Goal: Transaction & Acquisition: Book appointment/travel/reservation

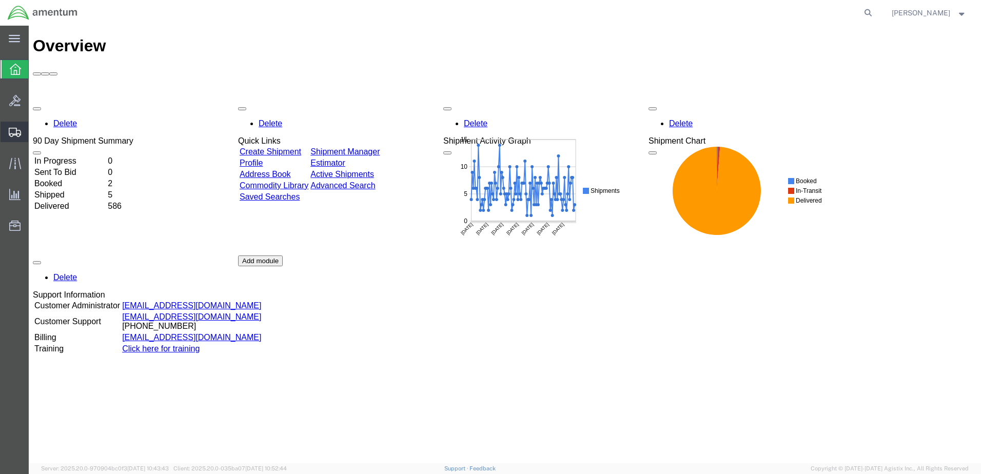
click at [0, 0] on span "Create Shipment" at bounding box center [0, 0] width 0 height 0
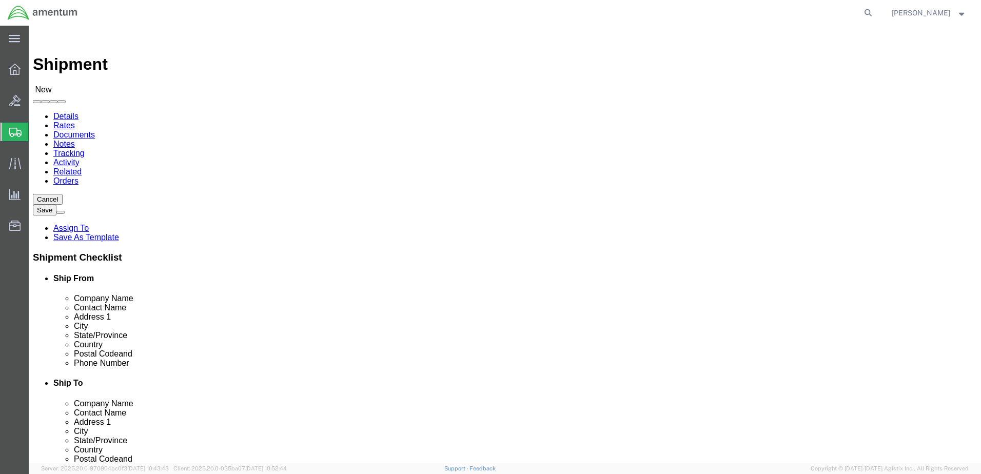
select select
select select "MYPROFILE"
select select "CA"
type input "wrs"
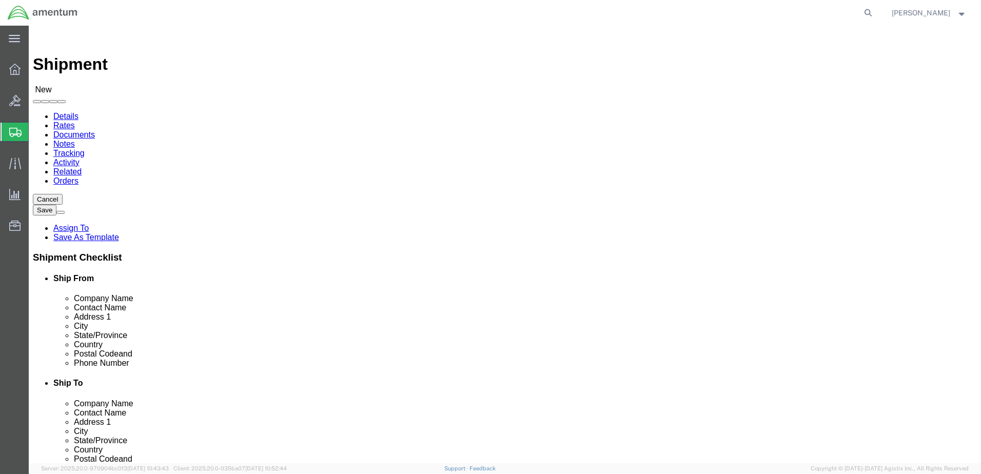
select select "49942"
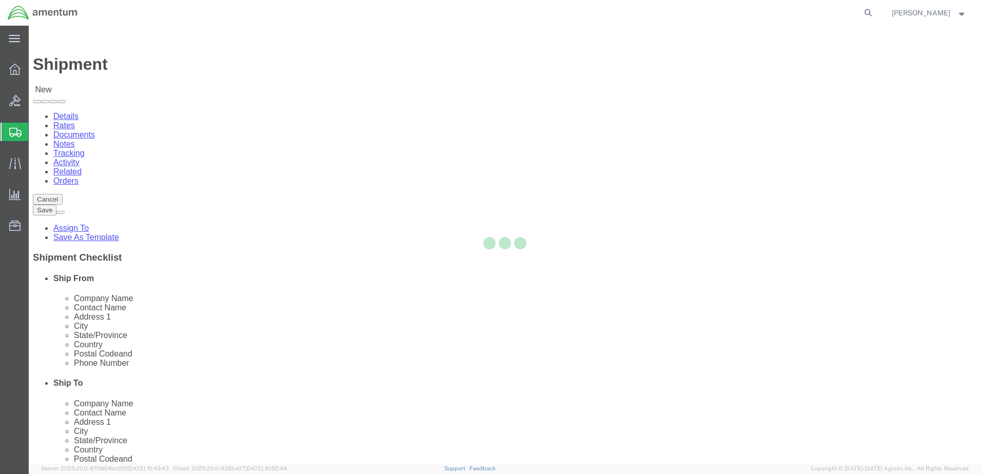
select select "CA"
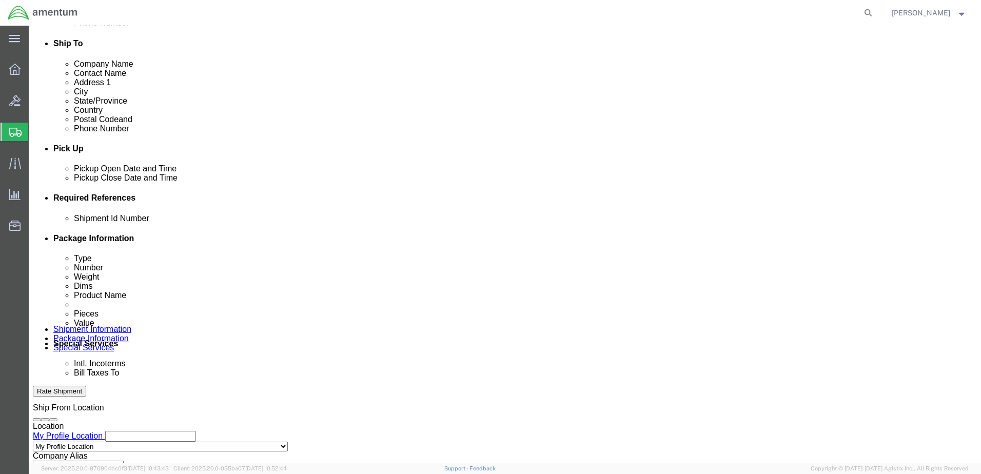
scroll to position [342, 0]
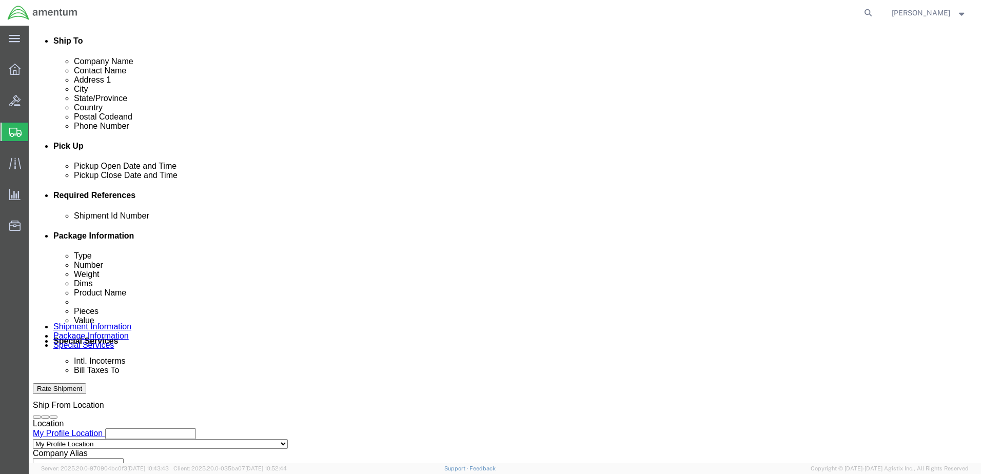
click button "Add reference"
click input "text"
type input "10022025"
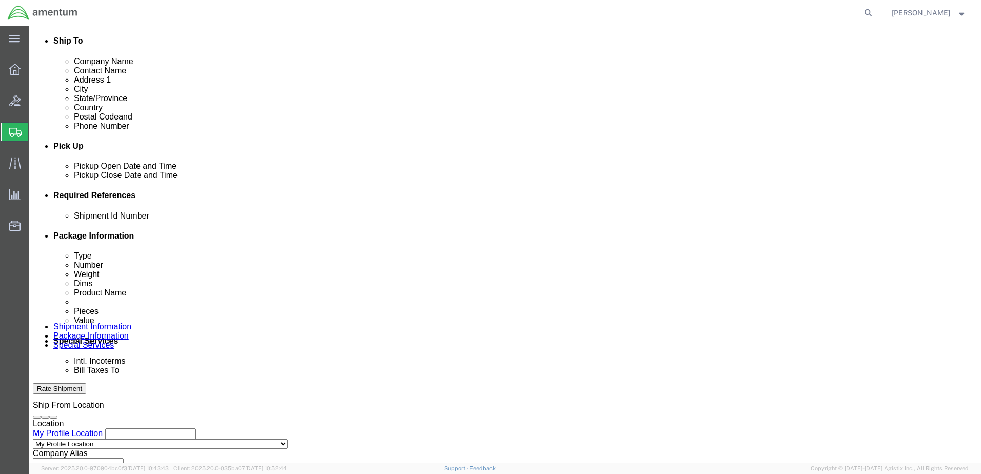
click select "Select Account Type Activity ID Airline Appointment Number ASN Batch Request # …"
select select "DEPT"
click select "Select Account Type Activity ID Airline Appointment Number ASN Batch Request # …"
click input "text"
type input "CBP"
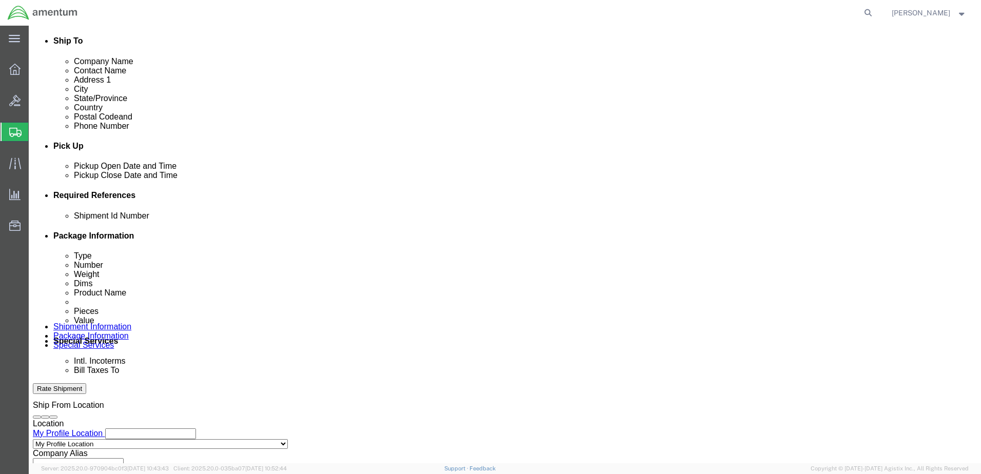
paste input "AME-2026-IP01-FO013-2219-NAMC-Z000"
type input "AME-2026-IP01-FO013-2219-NAMC-Z000"
click select "Select Account Type Activity ID Airline Appointment Number ASN Batch Request # …"
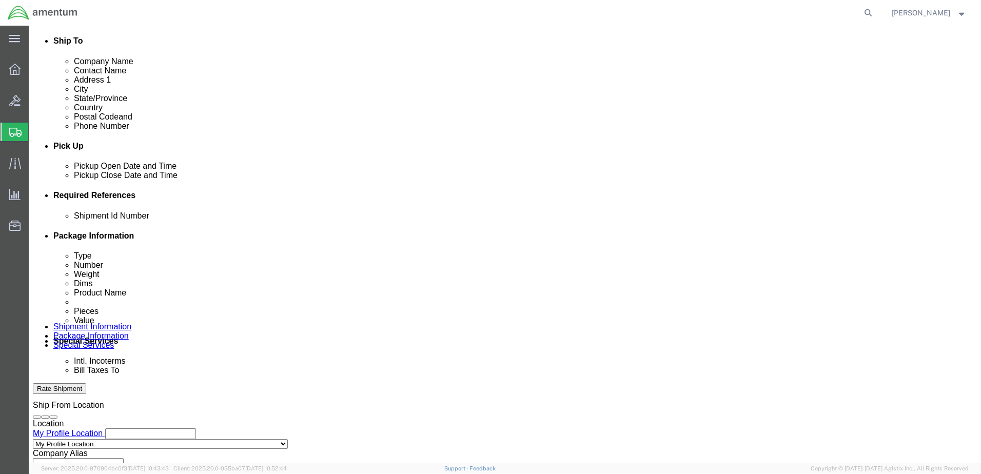
select select "CUSTREF"
click select "Select Account Type Activity ID Airline Appointment Number ASN Batch Request # …"
click input "text"
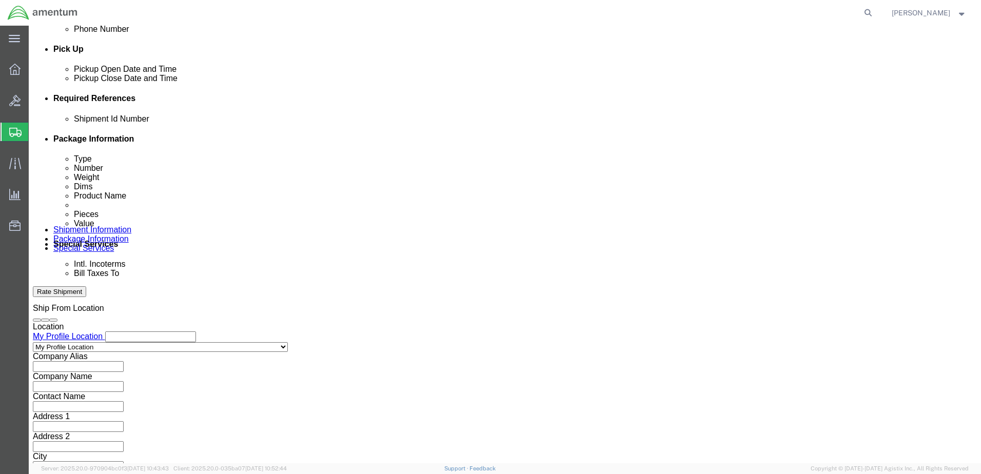
scroll to position [463, 0]
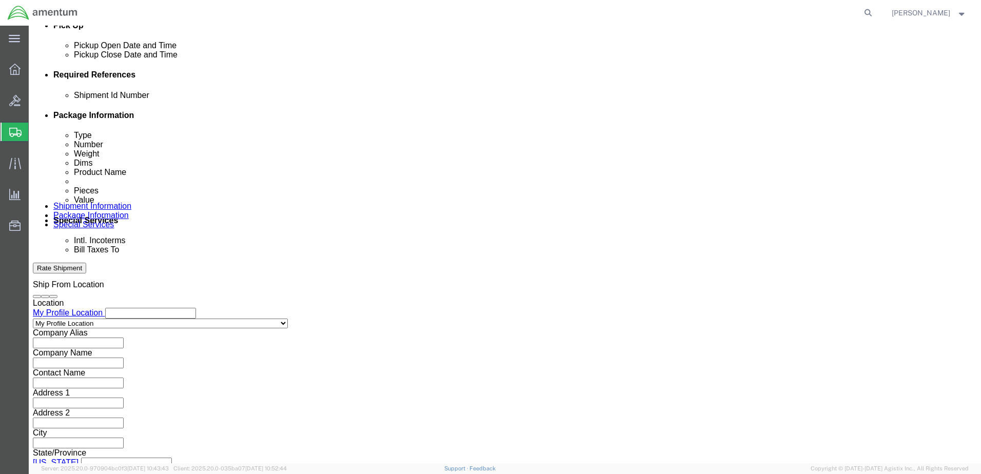
type input "AC Paperwork"
click button "Continue"
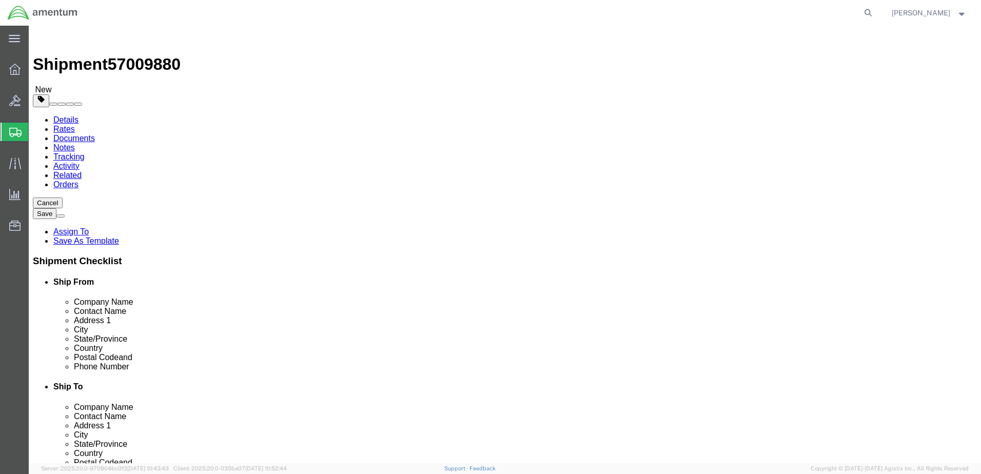
click select "Select BCK Boxes Bale(s) Basket(s) Bolt(s) Bottle(s) Buckets Bulk Bundle(s) Can…"
select select "ENV"
click select "Select BCK Boxes Bale(s) Basket(s) Bolt(s) Bottle(s) Buckets Bulk Bundle(s) Can…"
type input "9.50"
type input "12.50"
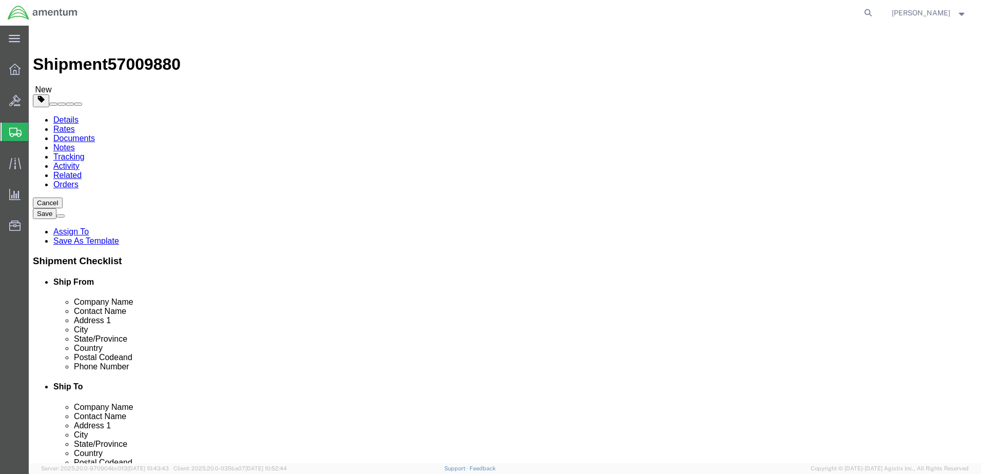
type input "0.25"
type input "1"
click link "Add Content"
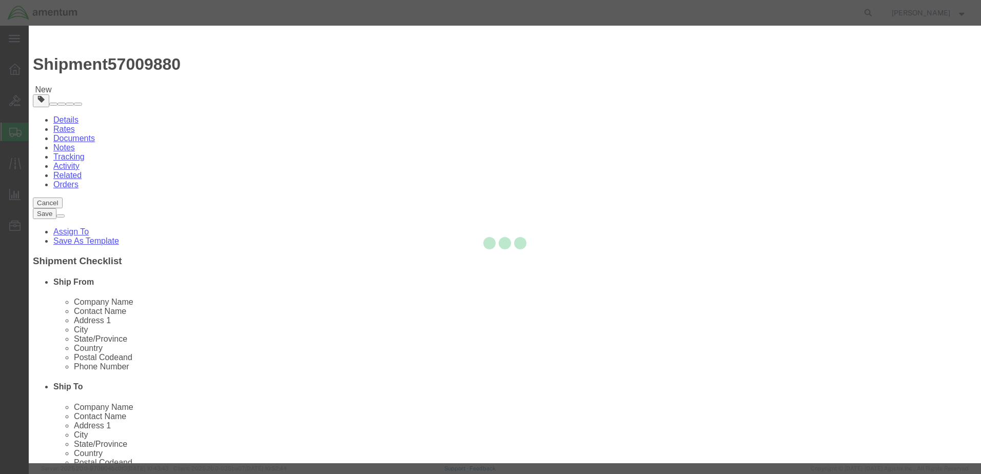
click at [352, 100] on div at bounding box center [505, 245] width 953 height 438
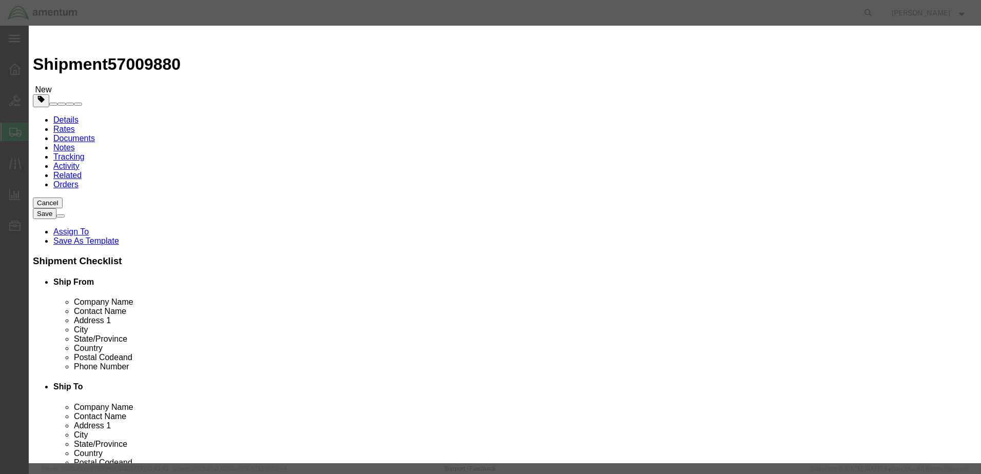
click input "text"
type input "AC Paperwork"
drag, startPoint x: 315, startPoint y: 98, endPoint x: 293, endPoint y: 98, distance: 22.6
click div "0"
type input "1"
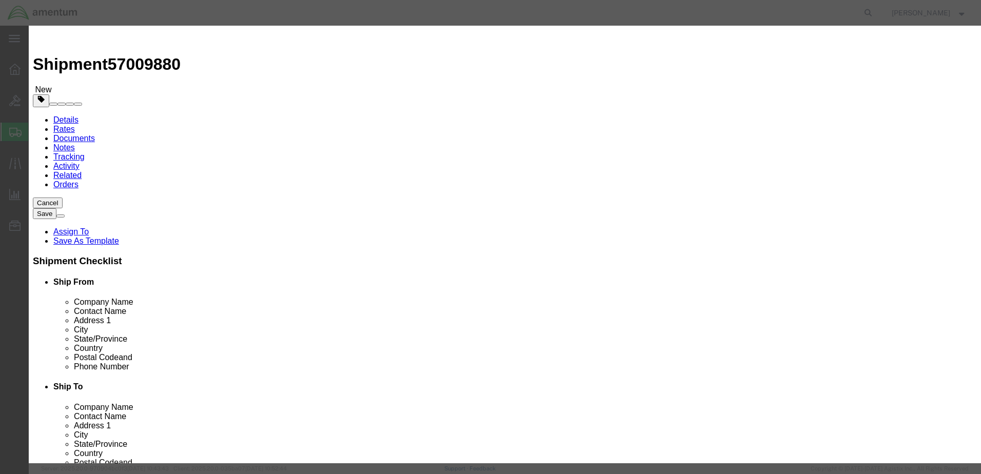
click div "Commodity library"
click input "text"
type input "1.00"
click button "Save & Close"
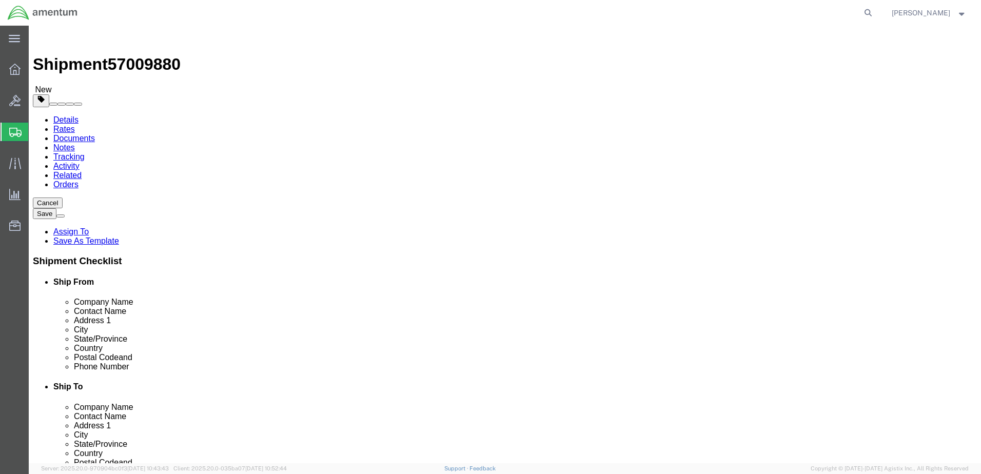
click button "Rate Shipment"
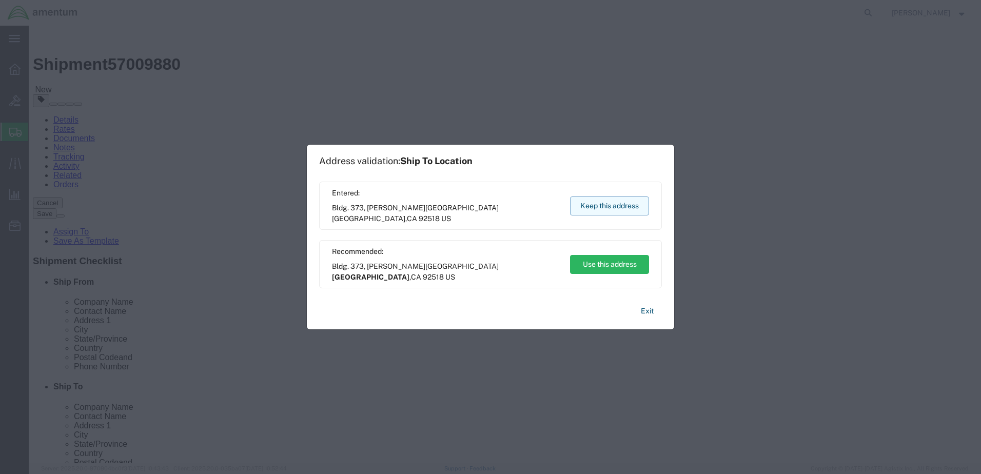
click at [591, 206] on button "Keep this address" at bounding box center [609, 206] width 79 height 19
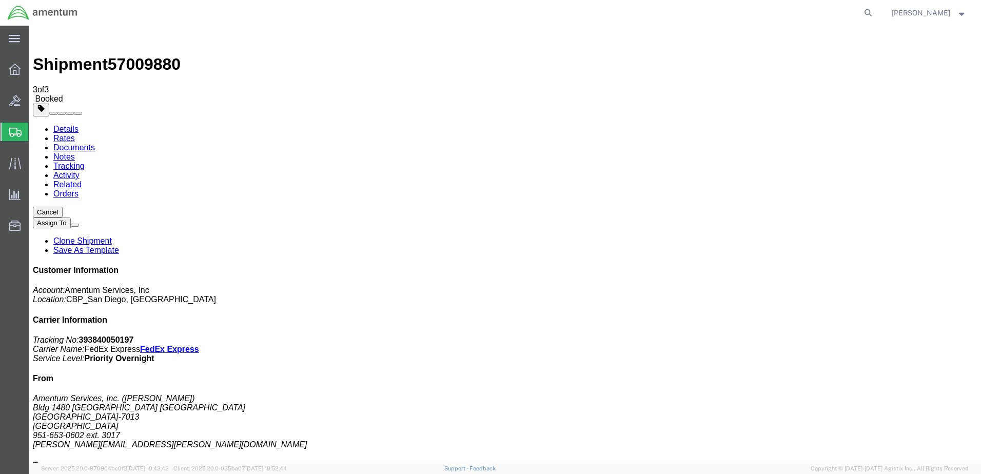
click at [0, 0] on span "Create Shipment" at bounding box center [0, 0] width 0 height 0
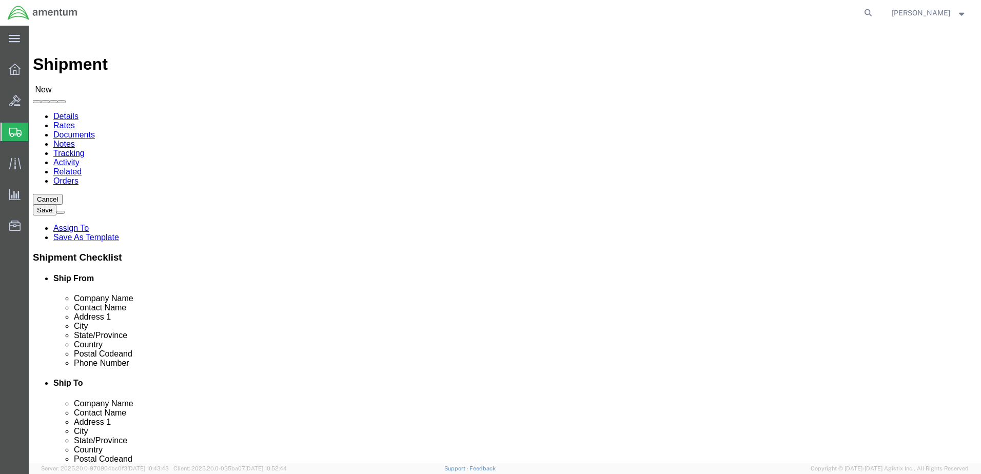
select select "MYPROFILE"
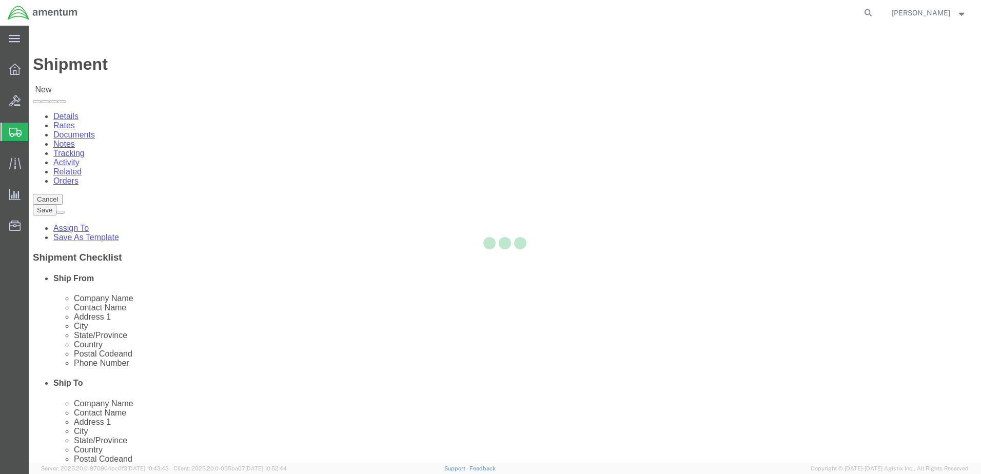
select select "CA"
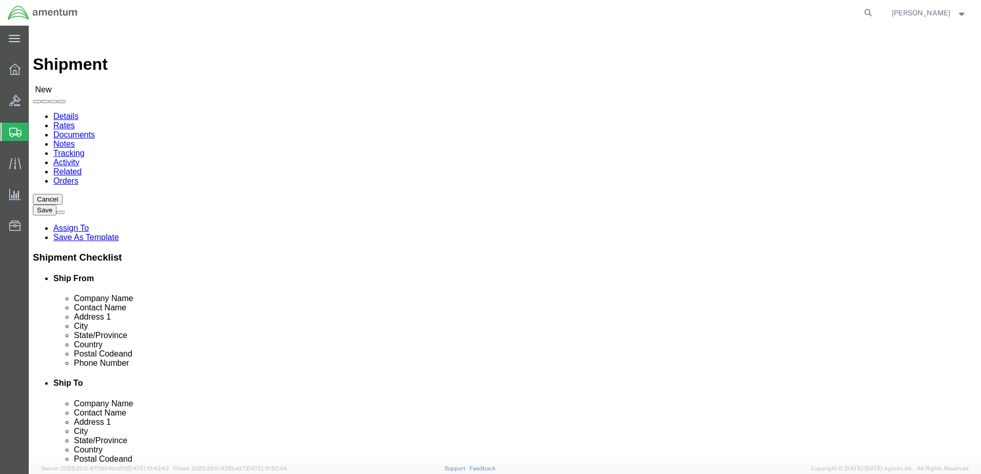
type input "emi"
select select "49931"
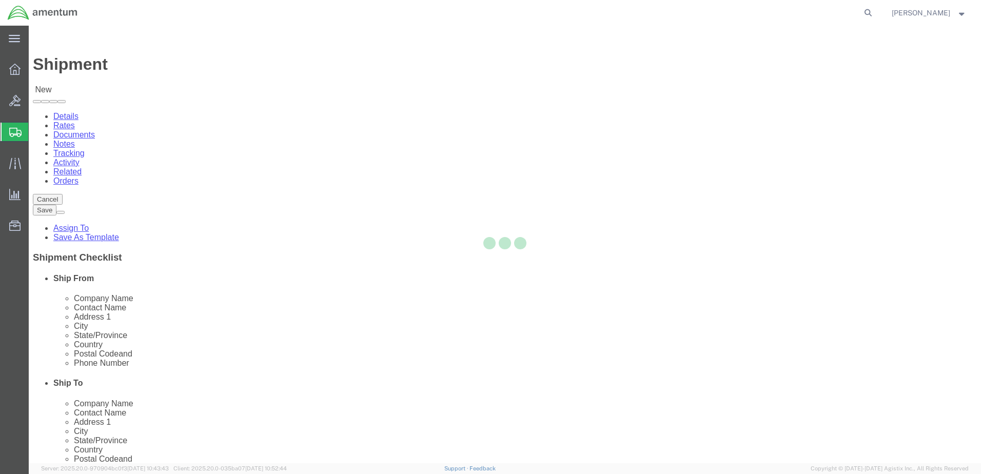
select select "FL"
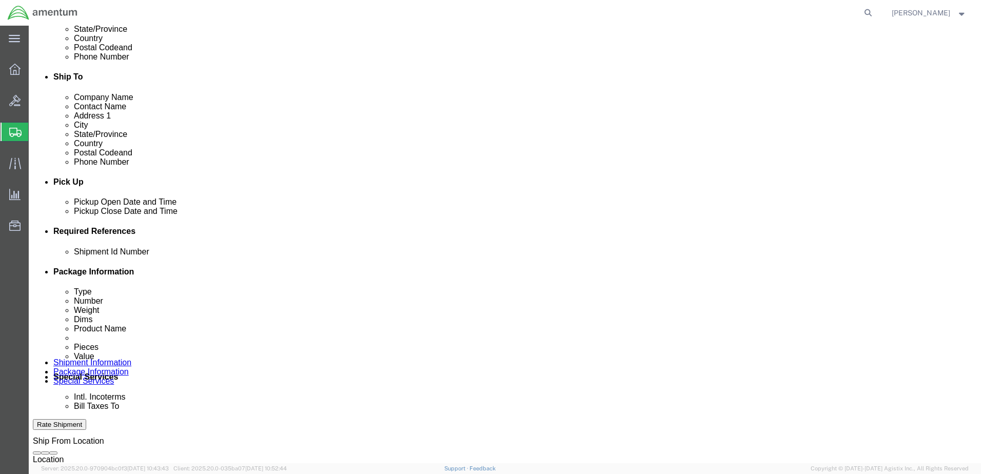
scroll to position [342, 0]
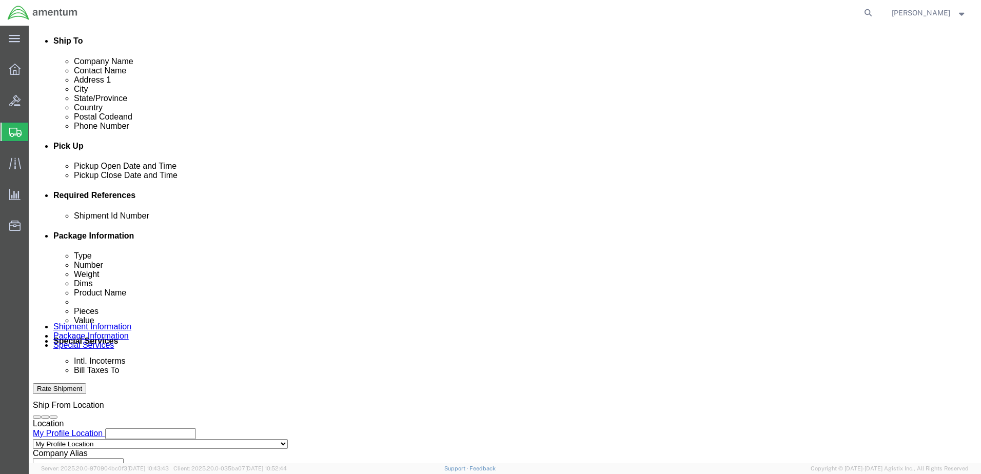
click button "Add reference"
click input "text"
type input "526-007870"
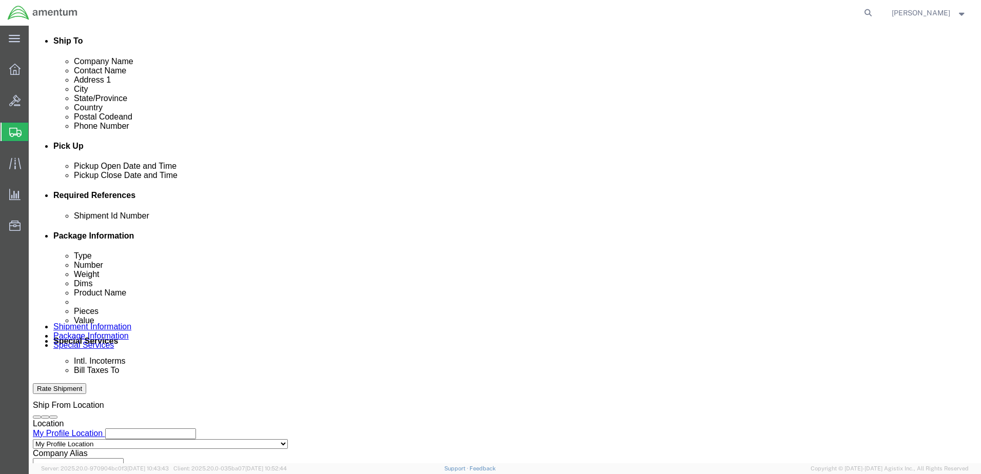
click select "Select Account Type Activity ID Airline Appointment Number ASN Batch Request # …"
select select "DEPT"
click select "Select Account Type Activity ID Airline Appointment Number ASN Batch Request # …"
click input "text"
type input "CBP"
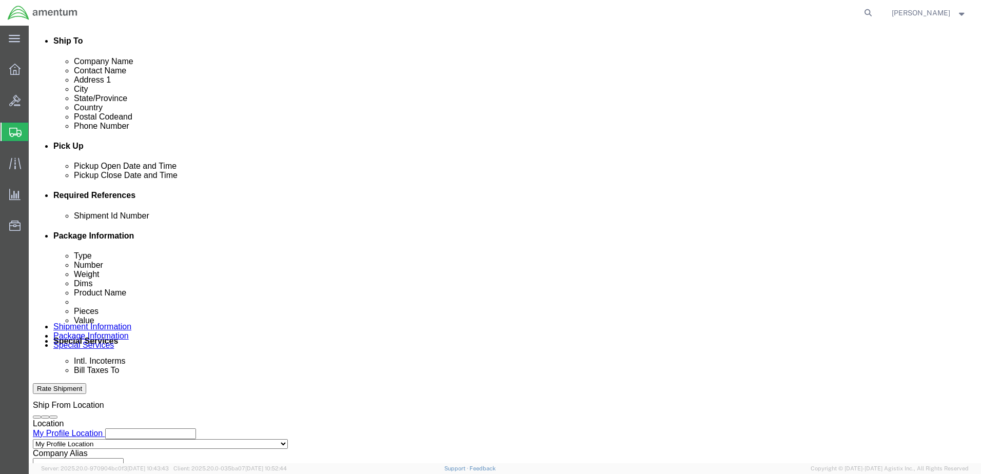
click select "Select Account Type Activity ID Airline Appointment Number ASN Batch Request # …"
select select "PROJNUM"
click select "Select Account Type Activity ID Airline Appointment Number ASN Batch Request # …"
paste input "AME-2026-IP01-FO013-2219-NAMC-Z000"
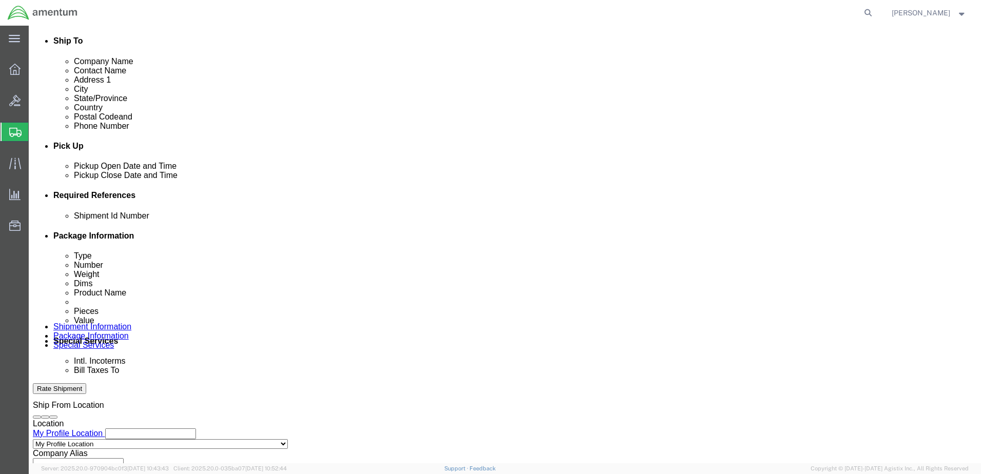
type input "AME-2026-IP01-FO013-2219-NAMC-Z000"
click select "Select Account Type Activity ID Airline Appointment Number ASN Batch Request # …"
select select "CUSTREF"
click select "Select Account Type Activity ID Airline Appointment Number ASN Batch Request # …"
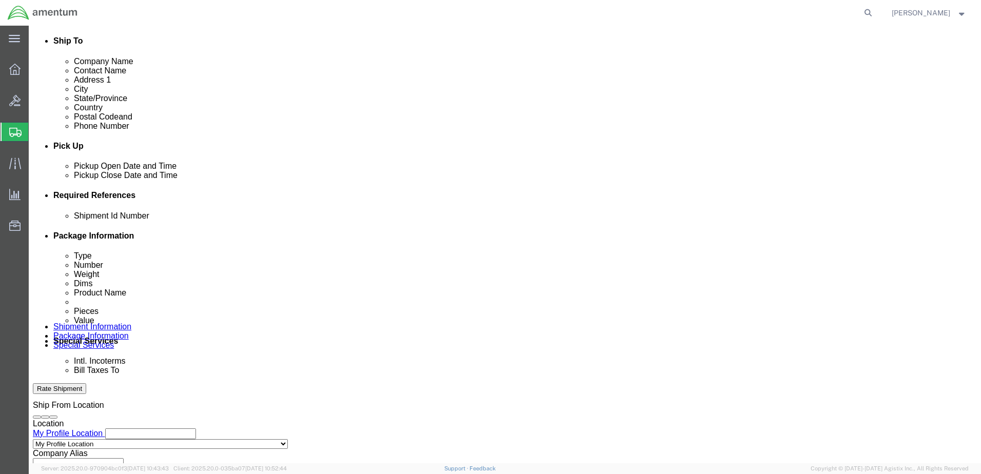
click input "text"
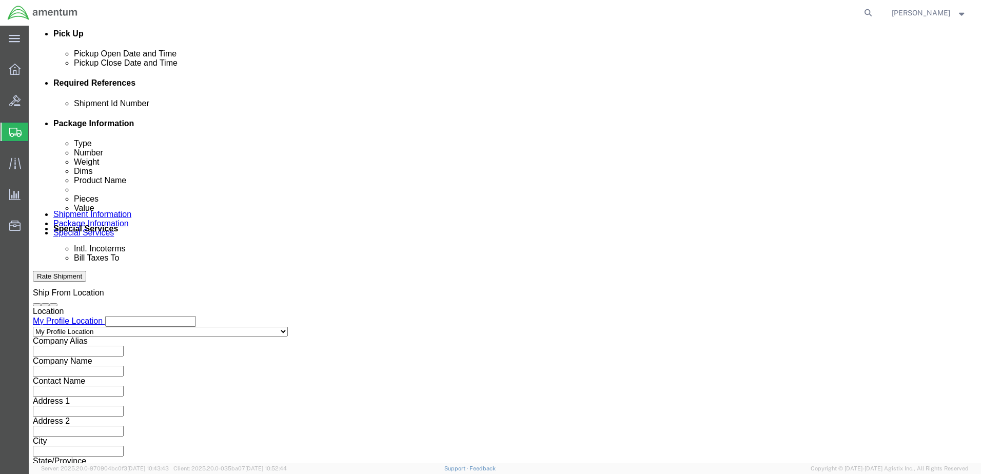
scroll to position [463, 0]
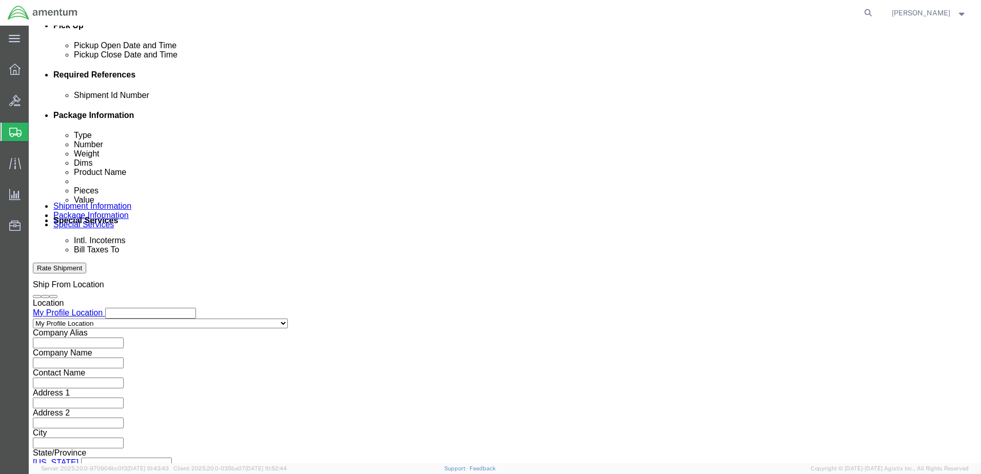
type input "526-007870"
click button "Continue"
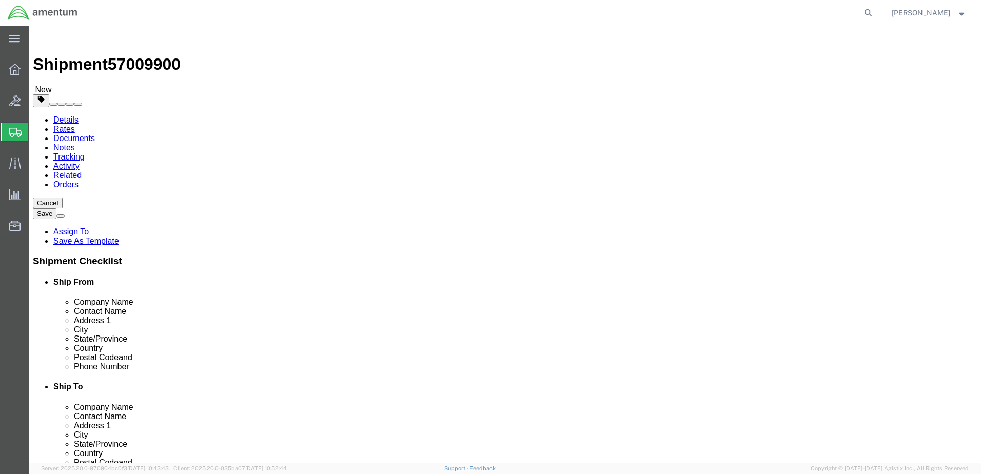
click select "Select BCK Boxes Bale(s) Basket(s) Bolt(s) Bottle(s) Buckets Bulk Bundle(s) Can…"
select select "ENV"
click select "Select BCK Boxes Bale(s) Basket(s) Bolt(s) Bottle(s) Buckets Bulk Bundle(s) Can…"
type input "9.50"
type input "12.50"
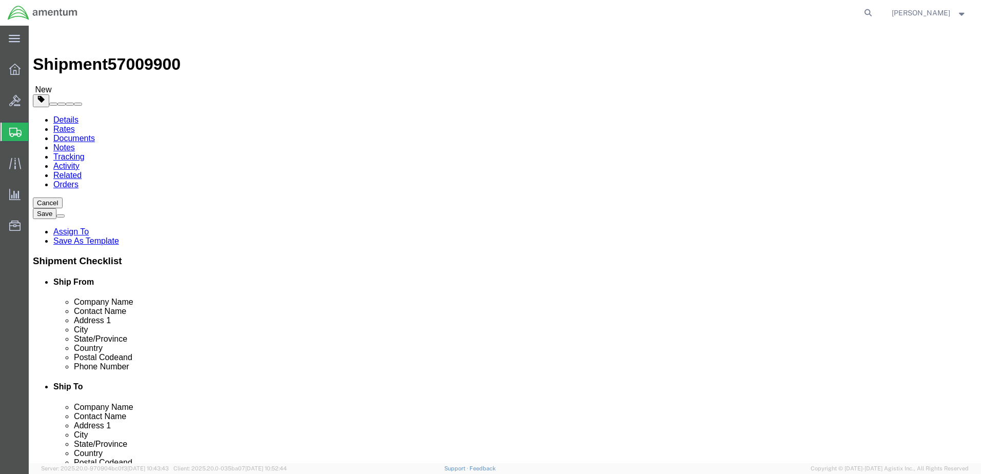
type input "0.25"
type input "1"
click link "Add Content"
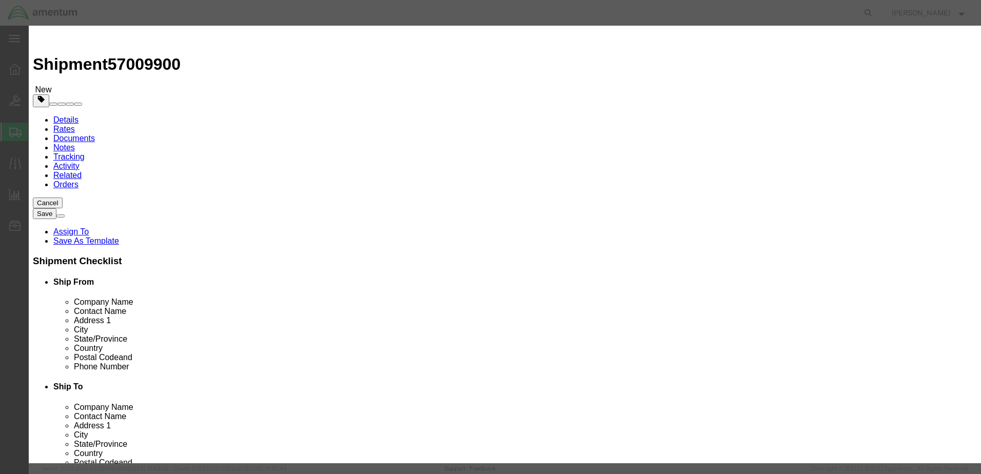
click input "text"
type input "oring"
drag, startPoint x: 313, startPoint y: 98, endPoint x: 270, endPoint y: 96, distance: 43.1
click div "Pieces 0 Select Bag Barrels 100Board Feet Bottle Box Blister Pack Carats Can Ca…"
type input "1"
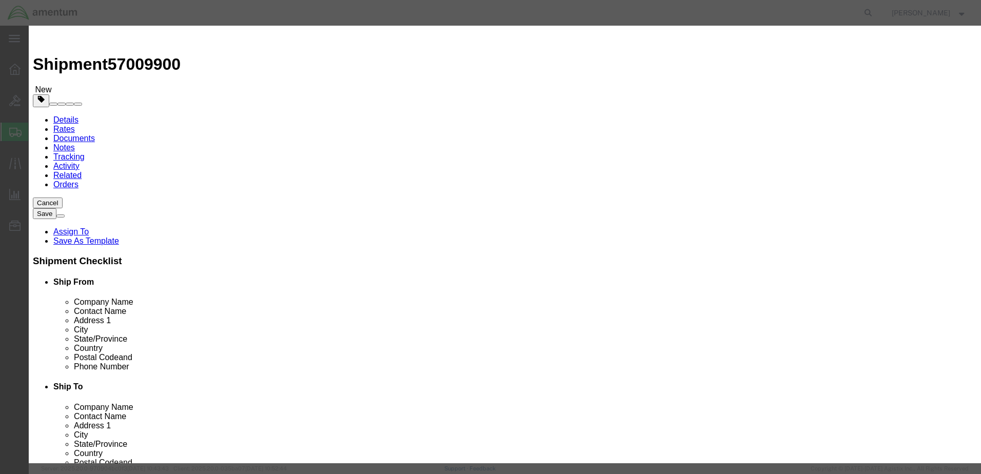
click div "Commodity library"
click input "text"
type input "1.00"
click button "Save & Close"
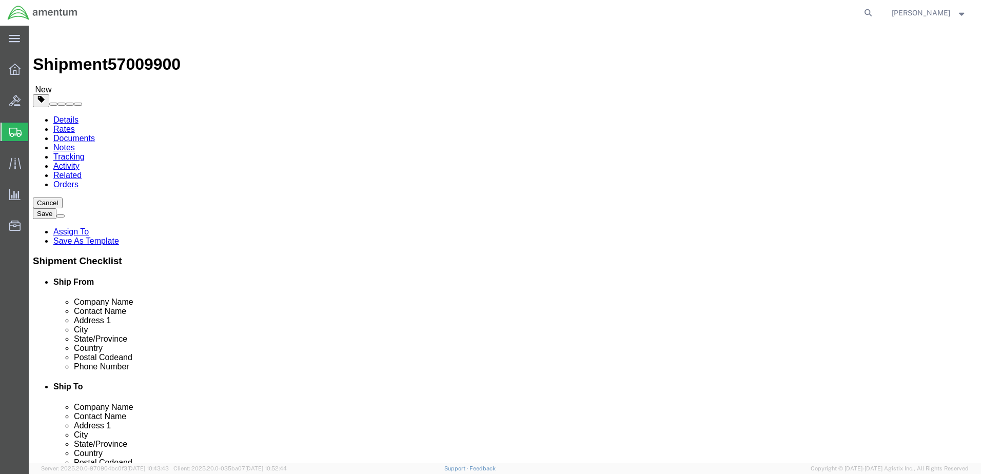
click button "Rate Shipment"
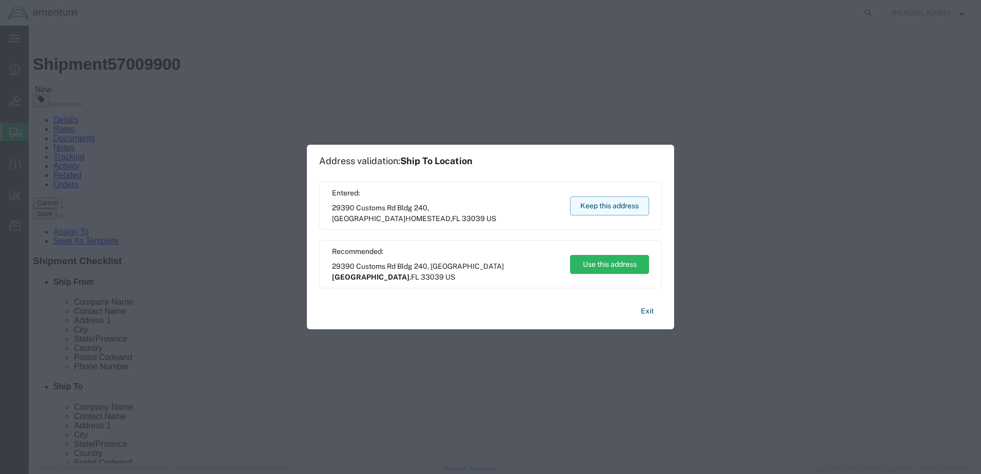
click at [584, 208] on button "Keep this address" at bounding box center [609, 206] width 79 height 19
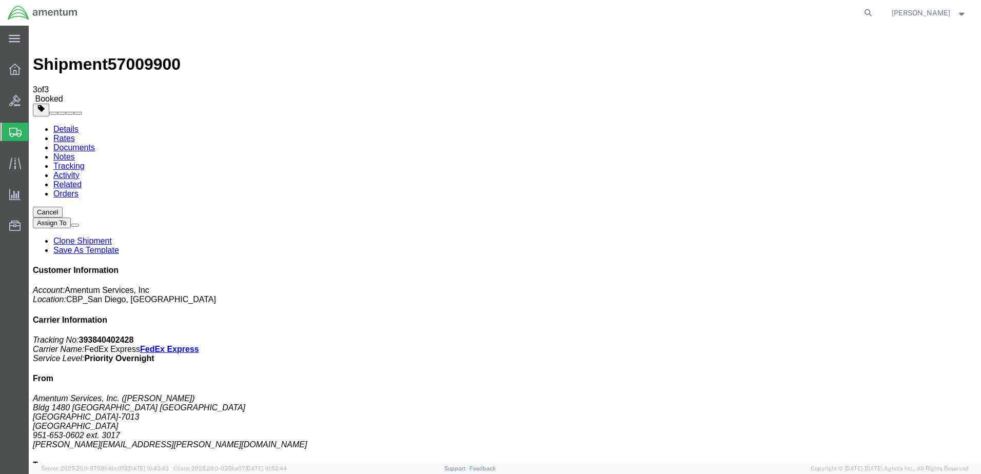
click at [0, 0] on span "Create Shipment" at bounding box center [0, 0] width 0 height 0
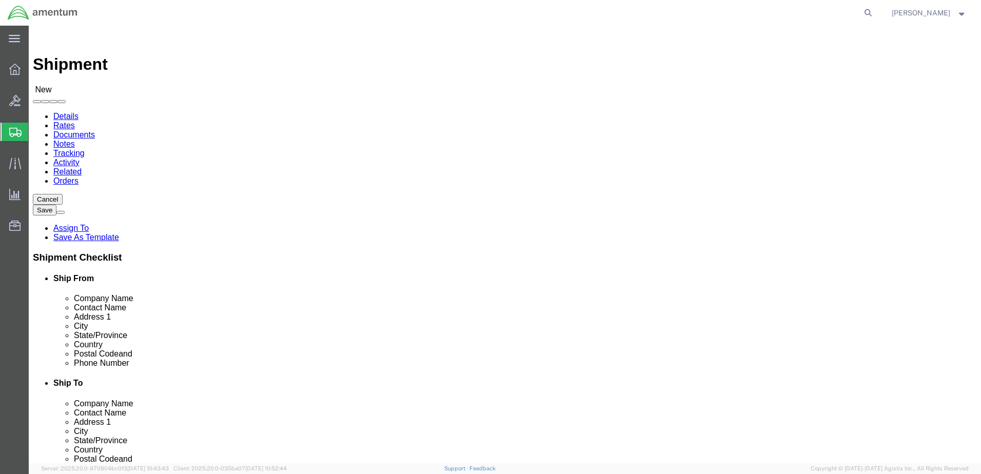
select select "MYPROFILE"
select select "CA"
type input "se"
select select "49917"
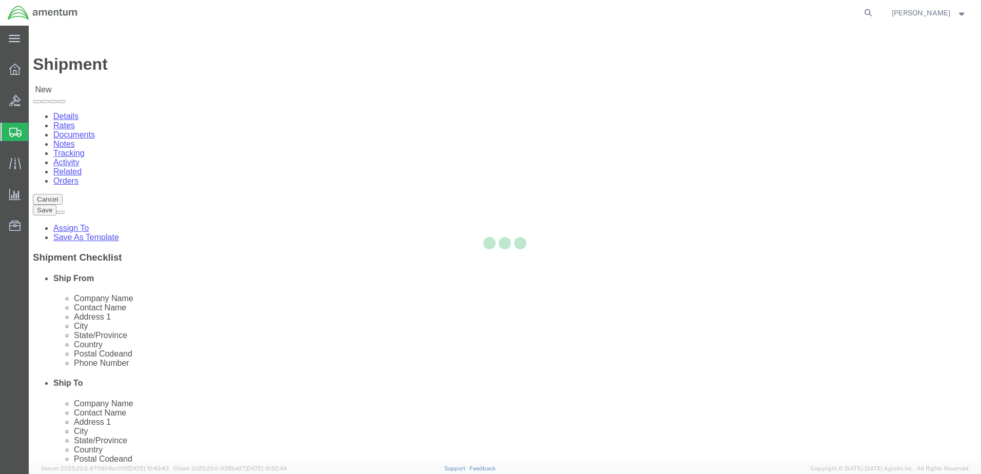
select select "FL"
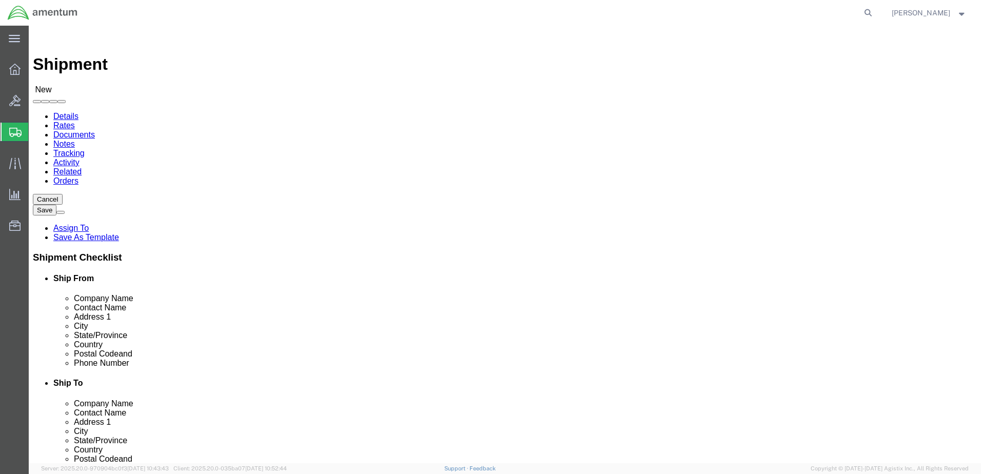
click div "Location [GEOGRAPHIC_DATA], [GEOGRAPHIC_DATA] Select My Profile Location [PHONE…"
click input "text"
type input "nich"
click p "- Amentum Services, Inc. - ([PERSON_NAME]) [STREET_ADDRESS]"
select select
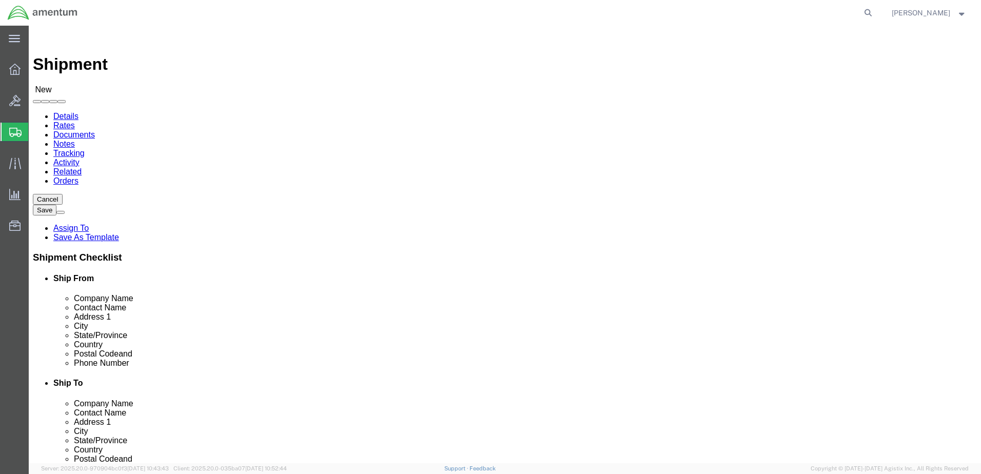
select select "FL"
type input "[PERSON_NAME]"
paste input "904.908.4495 ext 314"
drag, startPoint x: 538, startPoint y: 347, endPoint x: 552, endPoint y: 349, distance: 14.0
click input "904.908.4495 ext 314"
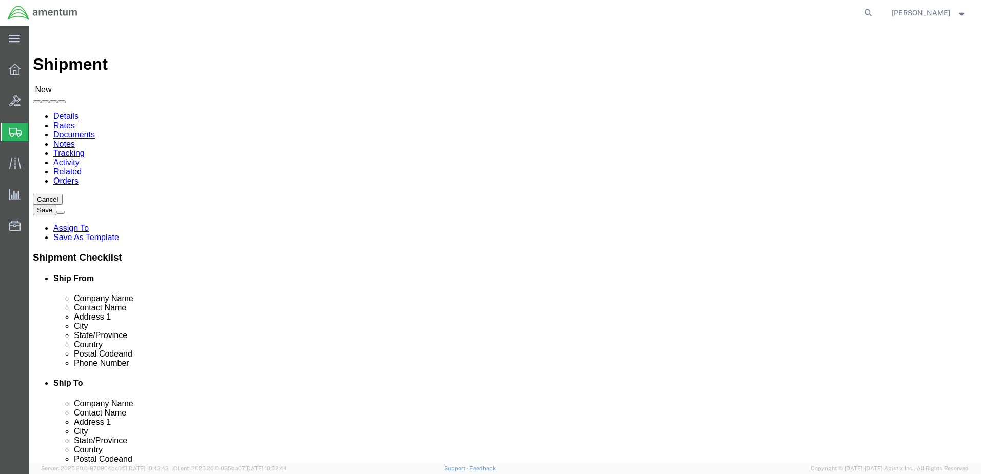
type input "904-9084495"
click input "text"
type input "314"
click input "text"
paste input "[PERSON_NAME][EMAIL_ADDRESS][PERSON_NAME][DOMAIN_NAME]"
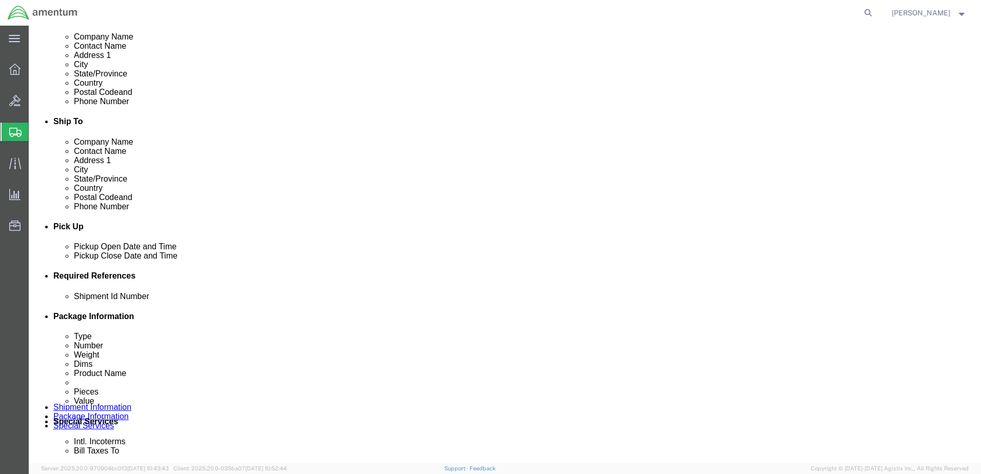
scroll to position [273, 0]
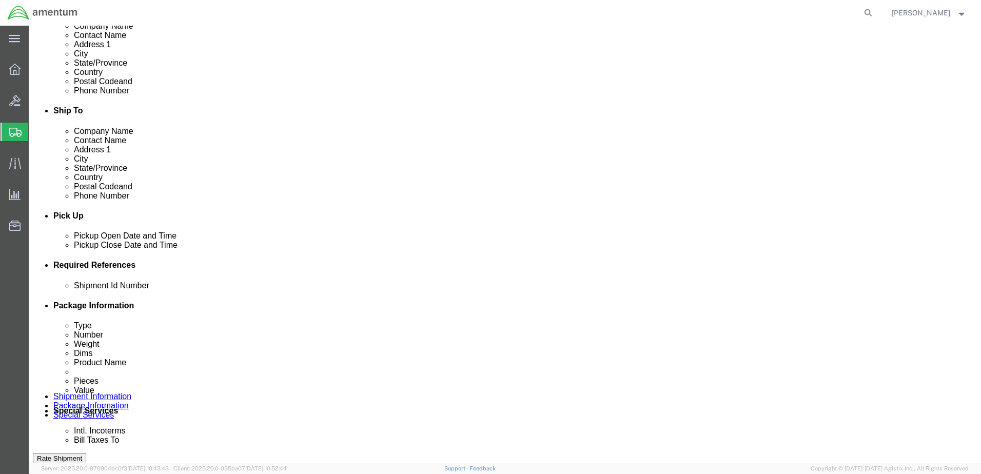
type input "[PERSON_NAME][EMAIL_ADDRESS][PERSON_NAME][DOMAIN_NAME]"
click button "Add reference"
click input "text"
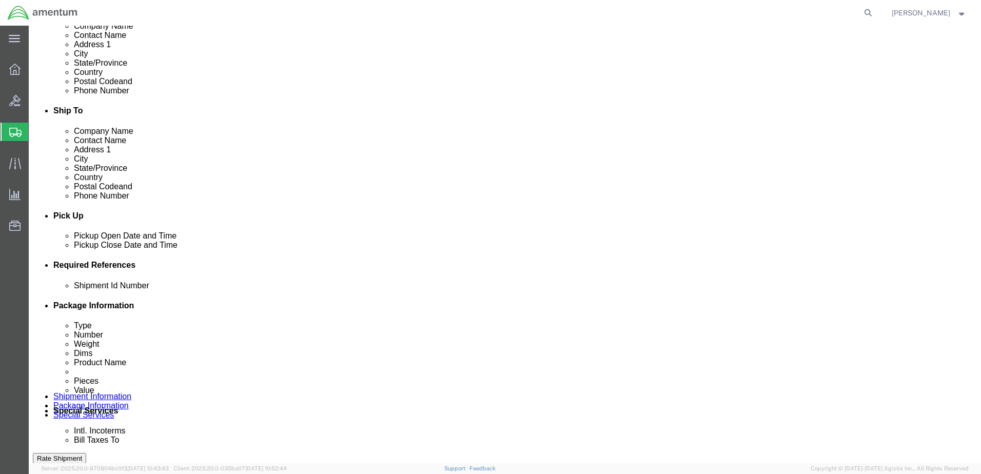
type input "612-007893"
click select "Select Account Type Activity ID Airline Appointment Number ASN Batch Request # …"
select select "DEPT"
click select "Select Account Type Activity ID Airline Appointment Number ASN Batch Request # …"
click input "text"
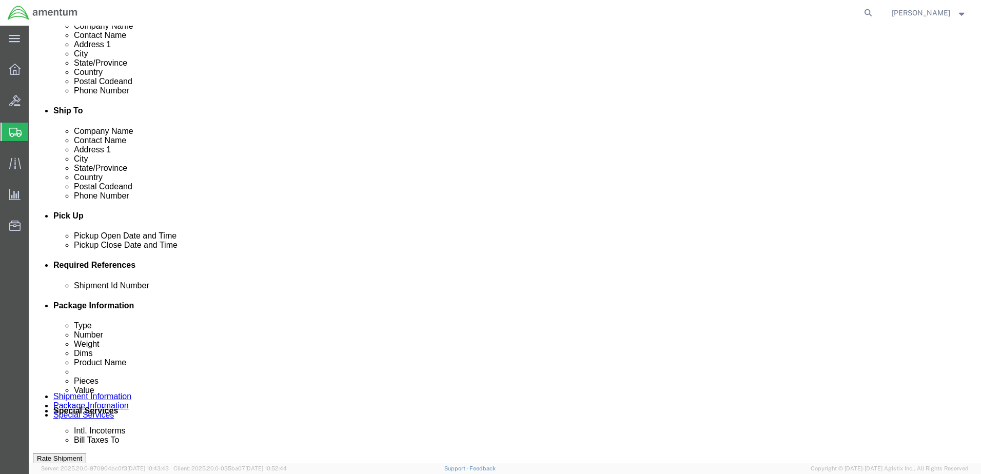
type input "c"
type input "CBP"
click select "Select Account Type Activity ID Airline Appointment Number ASN Batch Request # …"
select select "PROJNUM"
click select "Select Account Type Activity ID Airline Appointment Number ASN Batch Request # …"
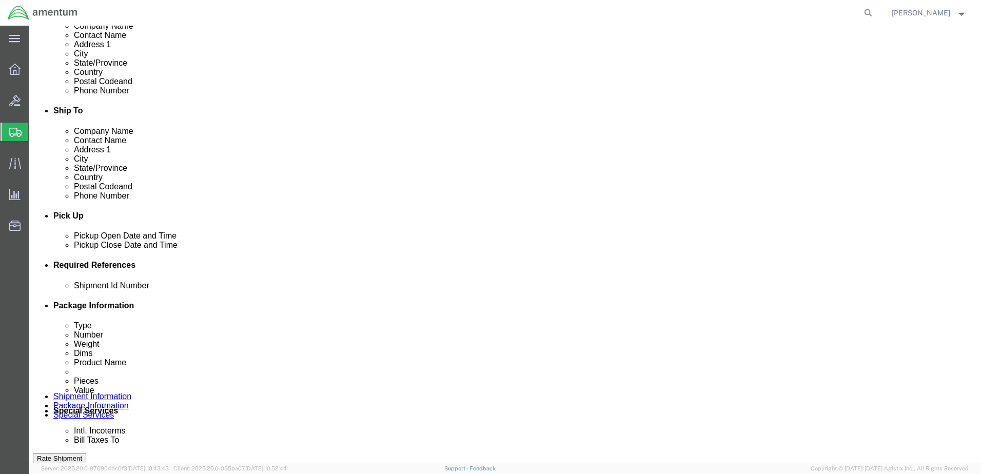
paste input "[PERSON_NAME][EMAIL_ADDRESS][PERSON_NAME][DOMAIN_NAME]"
type input "n"
paste input "AME-2026-IP01-FO013-2219-NAMC-Z000"
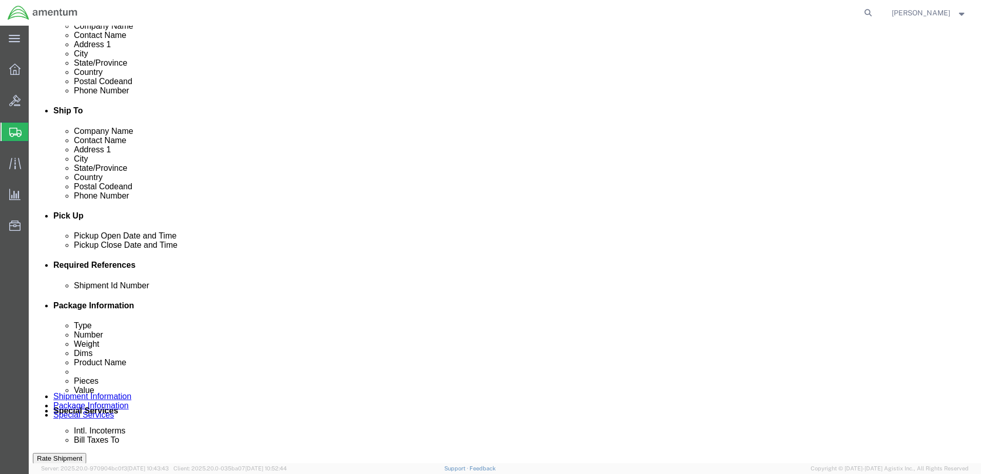
type input "AME-2026-IP01-FO013-2219-NAMC-Z000"
click select "Select Account Type Activity ID Airline Appointment Number ASN Batch Request # …"
select select "CUSTREF"
click select "Select Account Type Activity ID Airline Appointment Number ASN Batch Request # …"
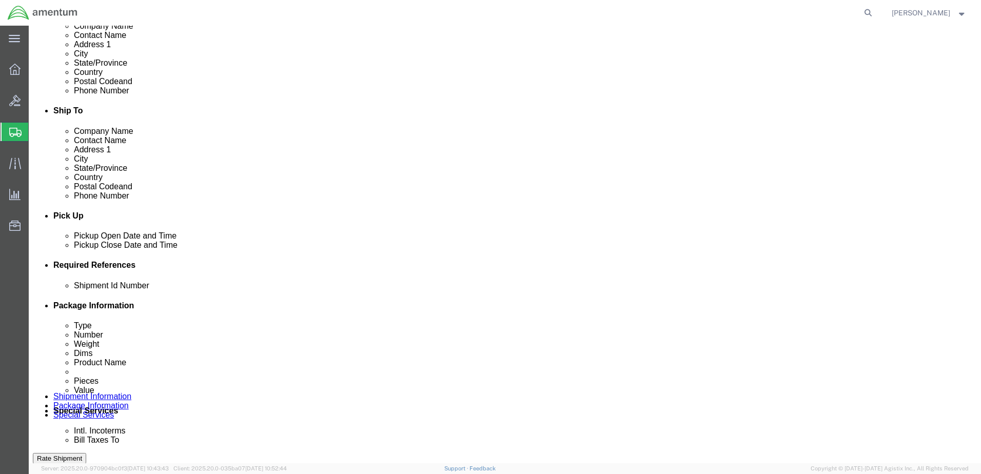
click input "text"
type input "612-007893"
click div "References Add reference"
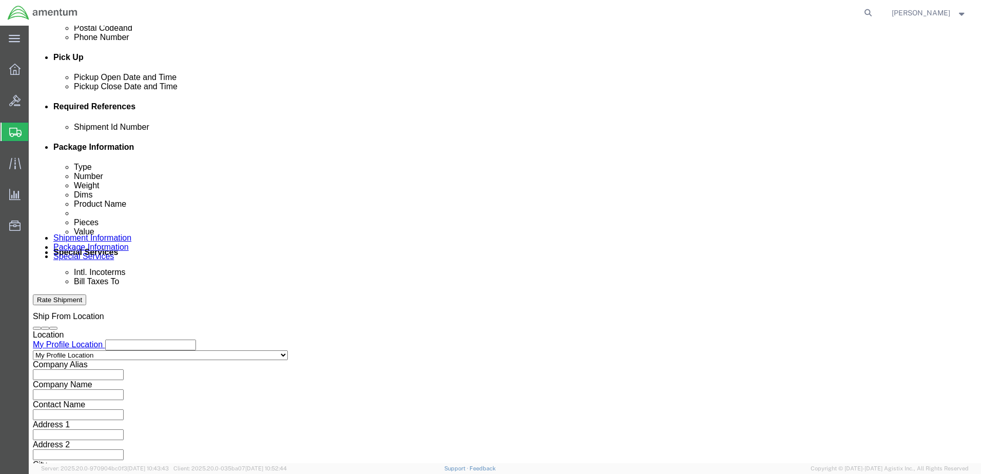
scroll to position [463, 0]
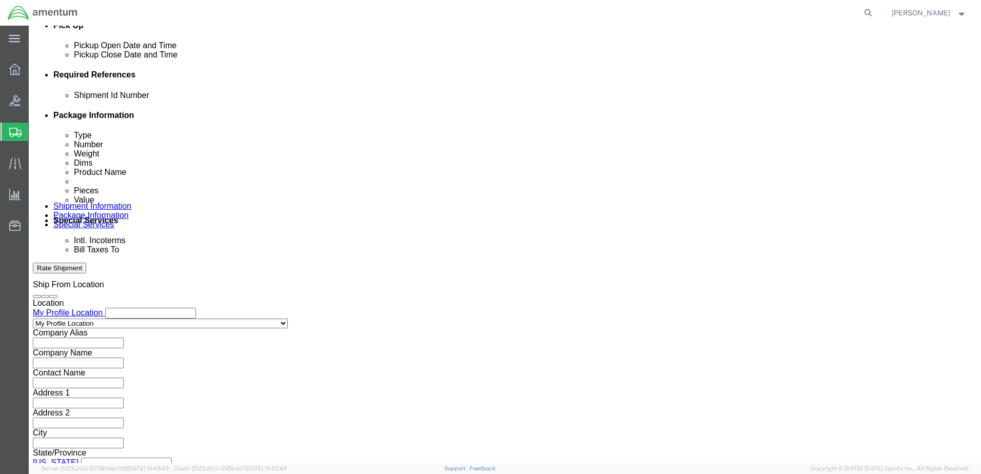
click button "Continue"
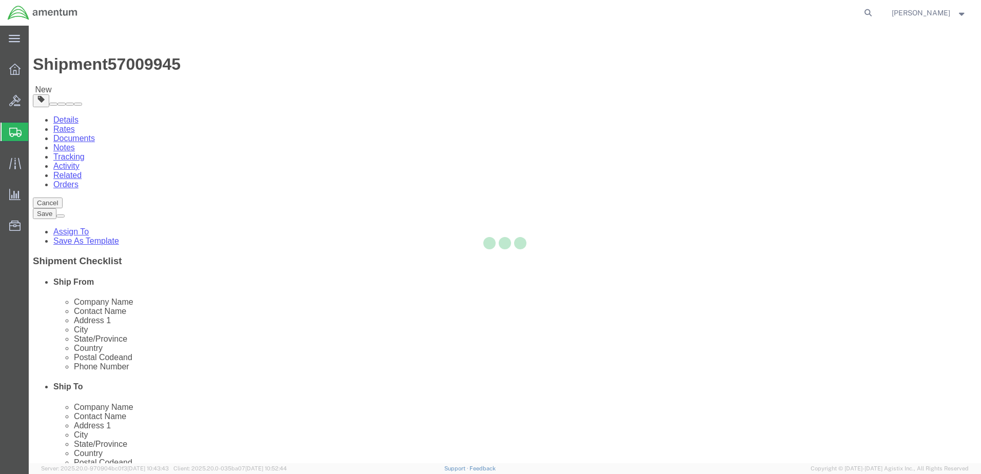
select select "CBOX"
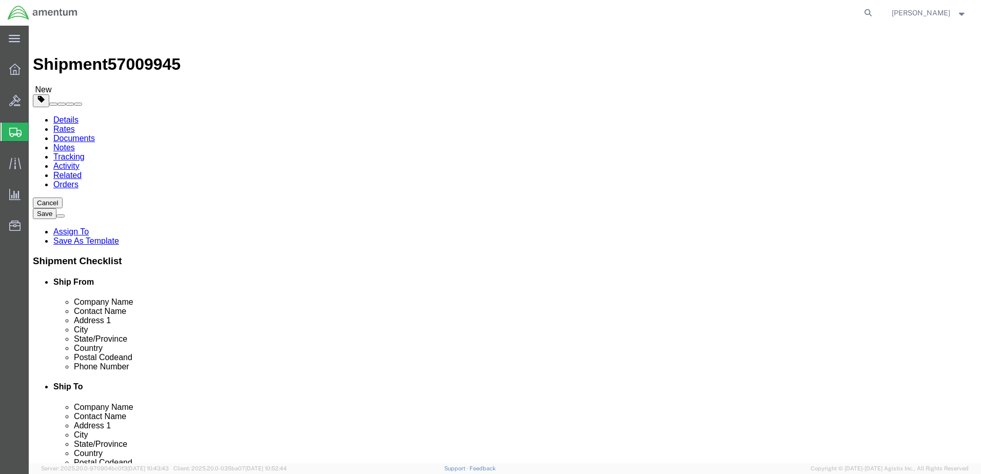
click input "text"
type input "10"
type input "15"
type input "13"
type input "8.00"
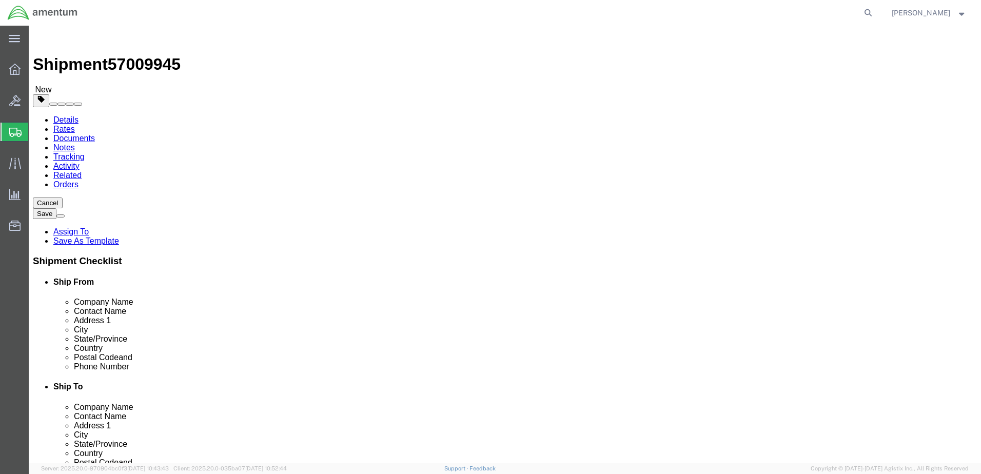
click link "Add Content"
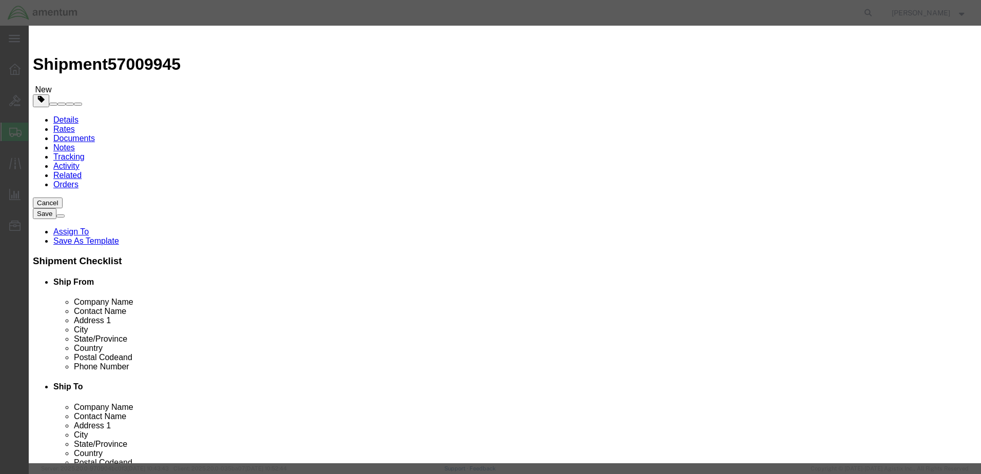
click input "text"
click input "NVG"
drag, startPoint x: 320, startPoint y: 76, endPoint x: 346, endPoint y: 78, distance: 26.7
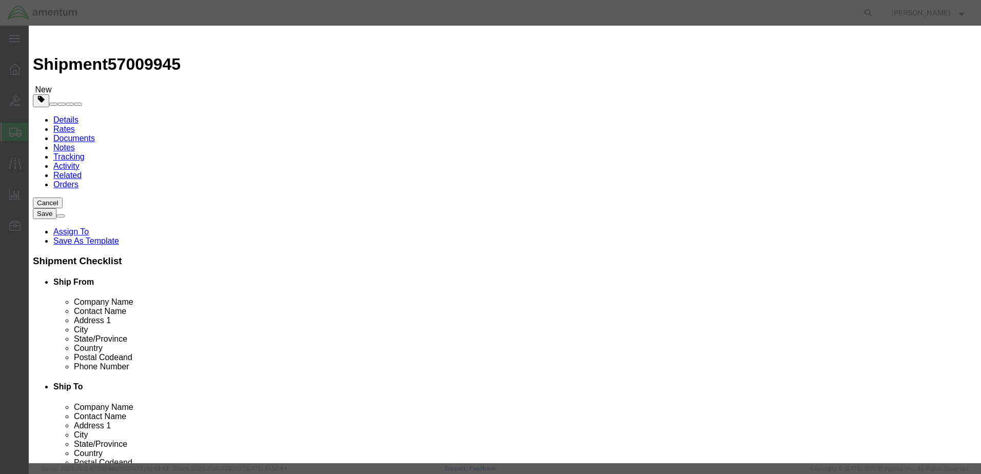
click input "NVG"
click input "NVG SN:"
type input "NVG SN: 681300"
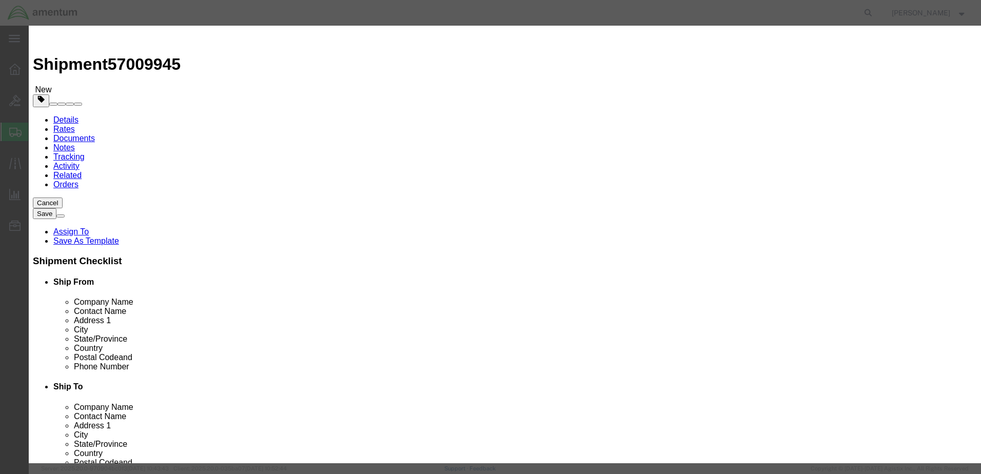
drag, startPoint x: 315, startPoint y: 102, endPoint x: 274, endPoint y: 102, distance: 40.5
click div "Pieces 0 Select Bag Barrels 100Board Feet Bottle Box Blister Pack Carats Can Ca…"
type input "1"
click div "Commodity library"
click input "text"
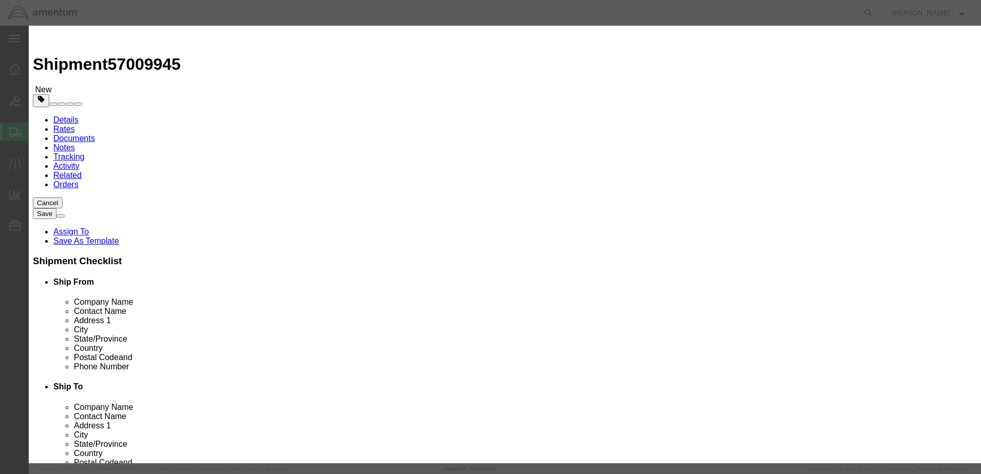
type input "15000.00"
click button "Save & Add Another"
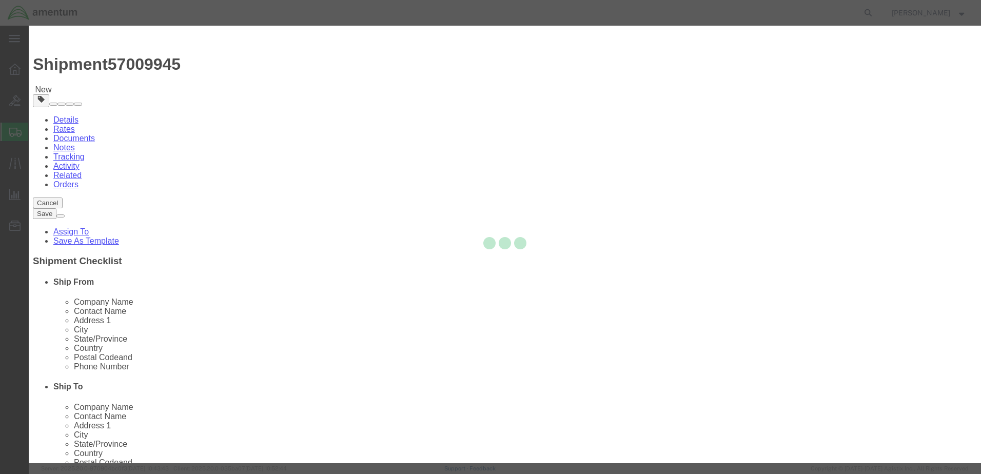
select select "EA"
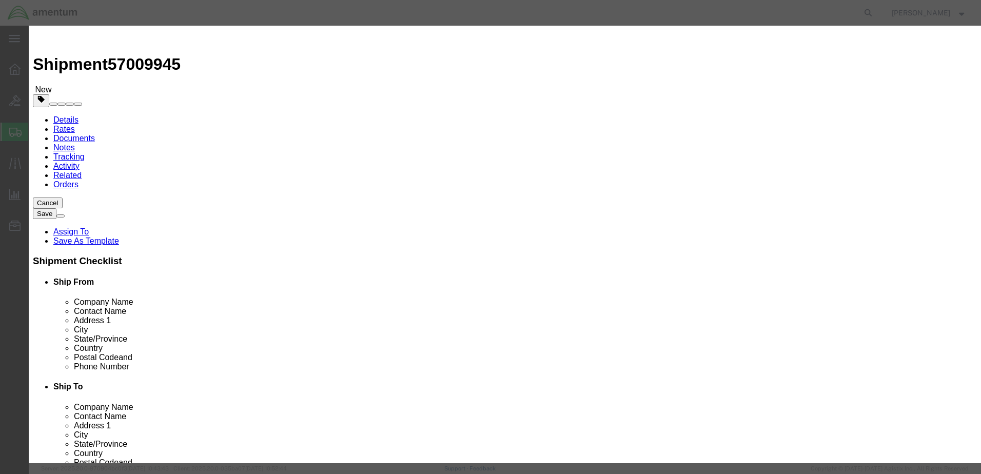
select select "USD"
click input "text"
type input "NVG SN: 681302"
click input "text"
type input "1"
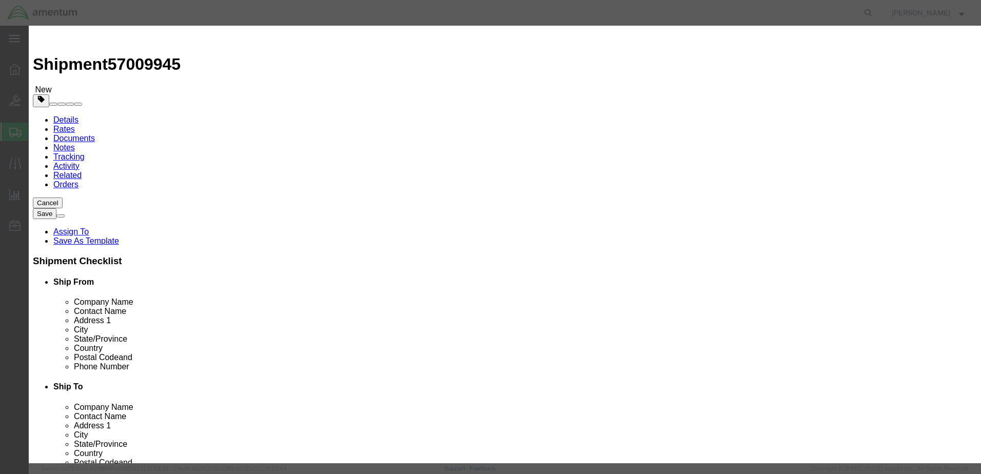
click div "Commodity library"
click input "text"
type input "15000.00"
click button "Save & Close"
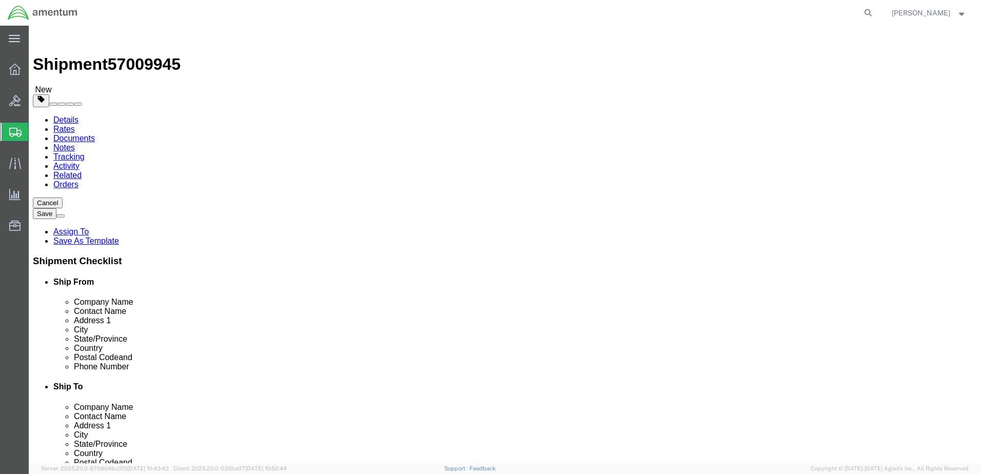
click button "Rate Shipment"
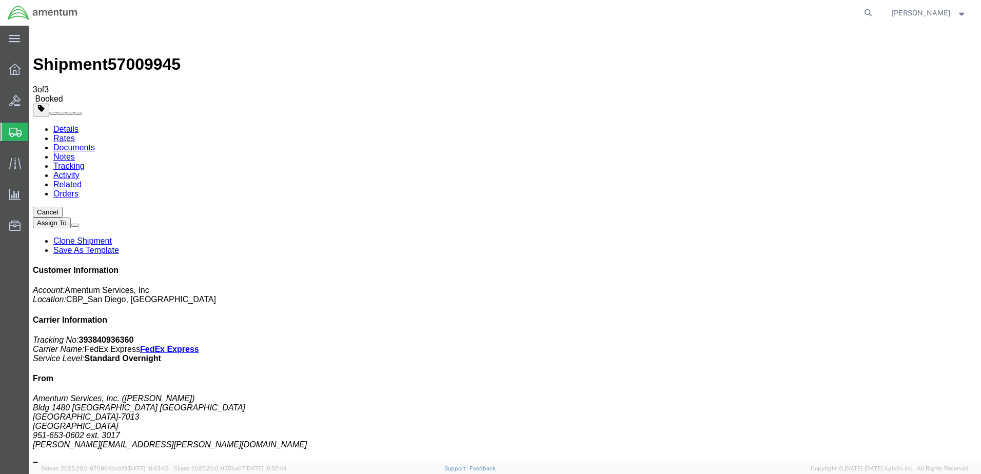
drag, startPoint x: 80, startPoint y: 183, endPoint x: 472, endPoint y: 238, distance: 395.9
